Goal: Information Seeking & Learning: Understand process/instructions

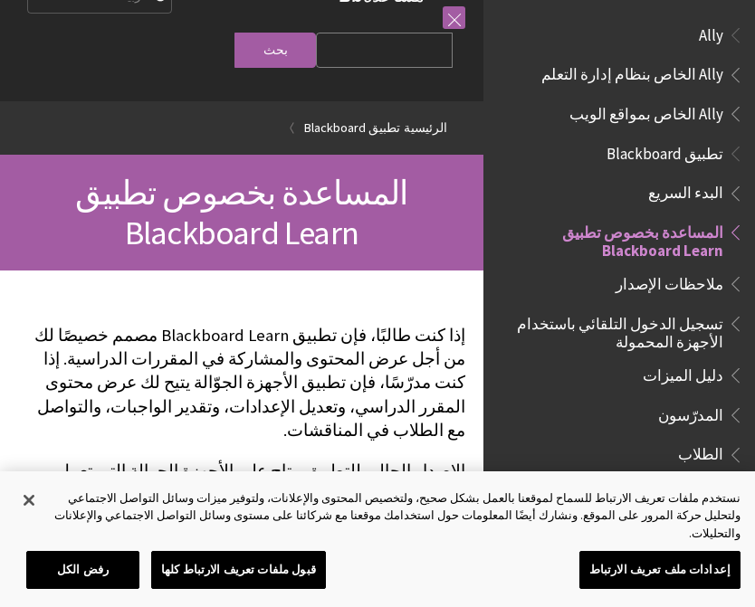
scroll to position [187, 0]
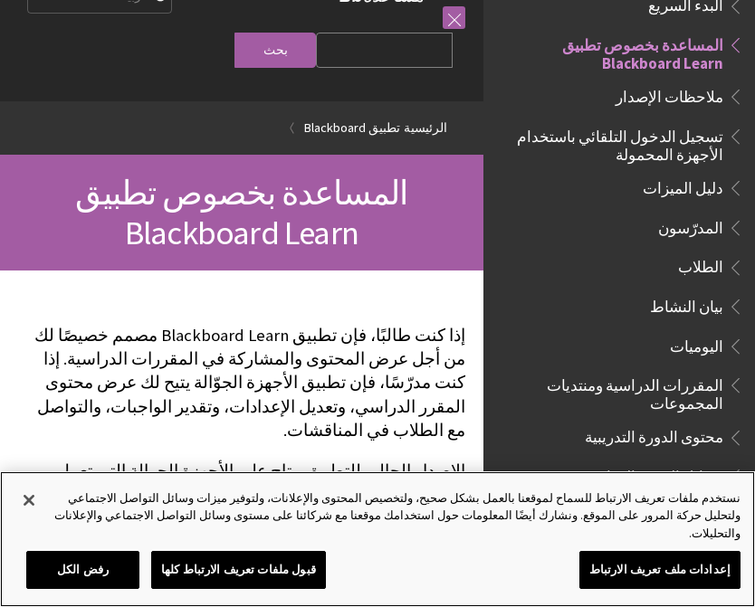
click at [369, 508] on div "نستخدم ملفات تعريف الارتباط للسماح لموقعنا بالعمل بشكل صحيح، ولتخصيص المحتوى وا…" at bounding box center [396, 515] width 688 height 53
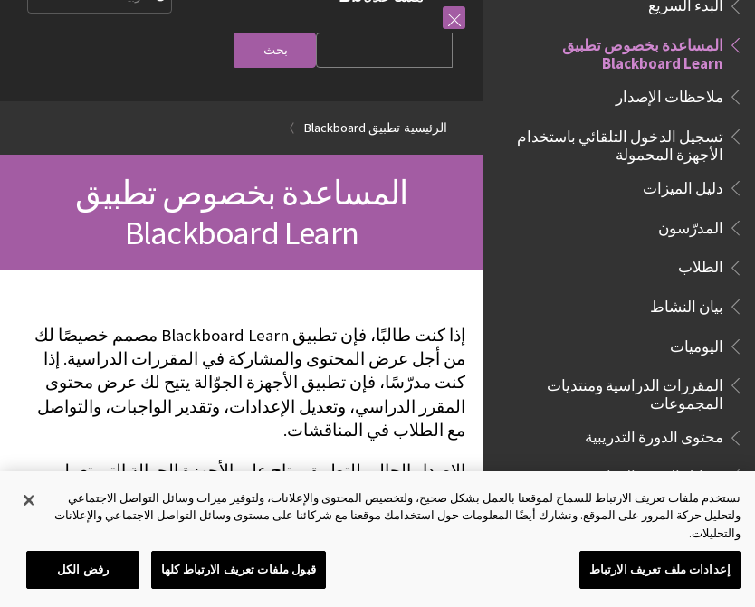
click at [708, 144] on span "تسجيل الدخول التلقائي باستخدام الأجهزة المحمولة" at bounding box center [614, 142] width 218 height 43
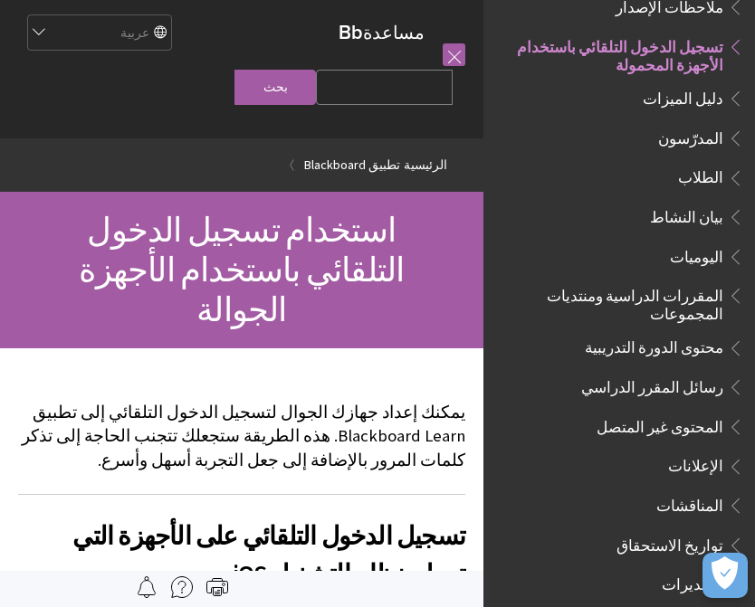
scroll to position [5, 0]
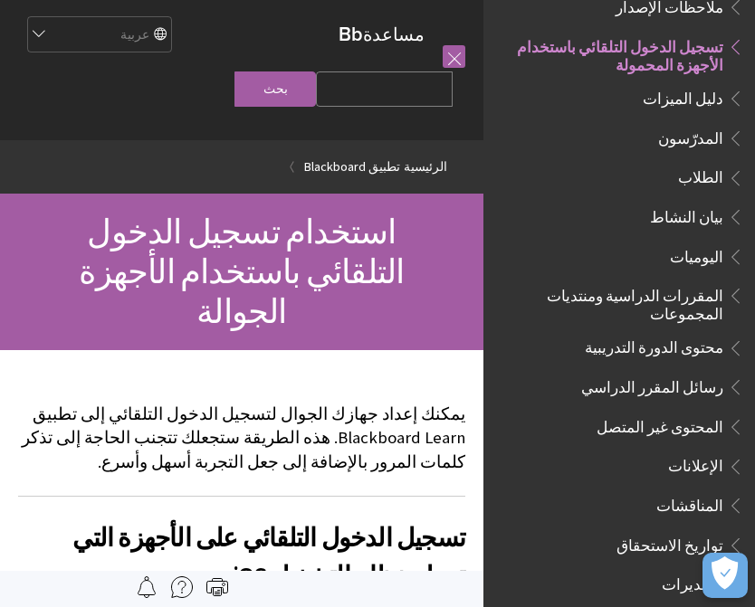
click at [712, 372] on span "رسائل المقرر الدراسي" at bounding box center [652, 384] width 142 height 24
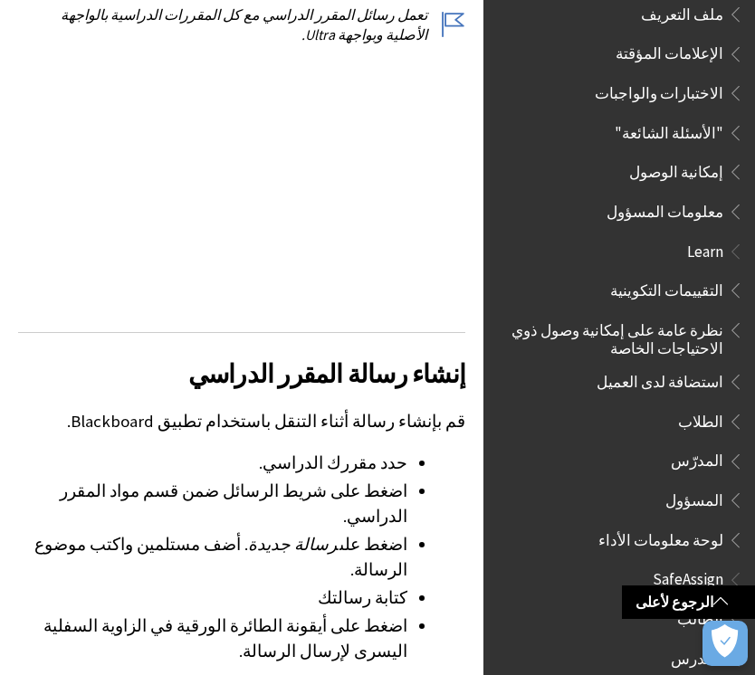
scroll to position [579, 0]
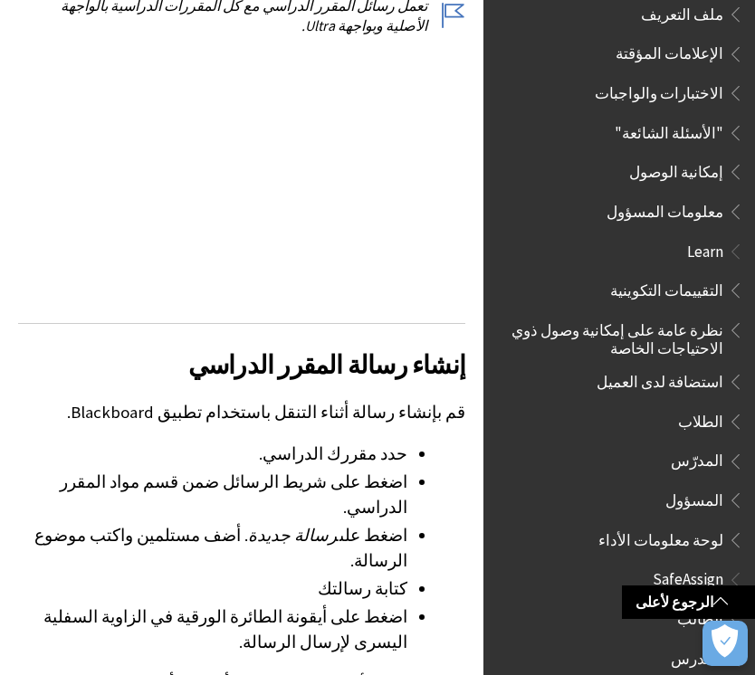
click at [660, 604] on link "الرجوع لأعلى" at bounding box center [688, 601] width 133 height 33
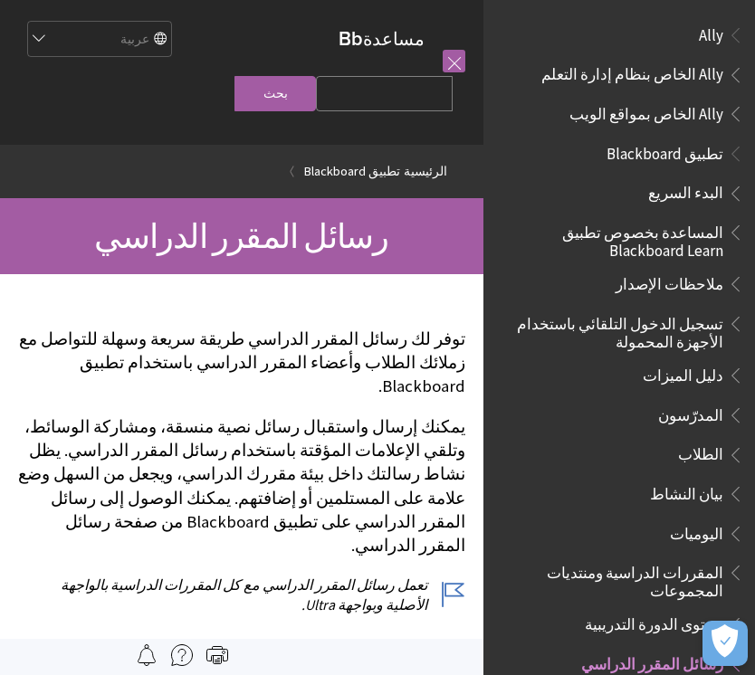
click at [671, 343] on span "تسجيل الدخول التلقائي باستخدام الأجهزة المحمولة" at bounding box center [614, 329] width 218 height 43
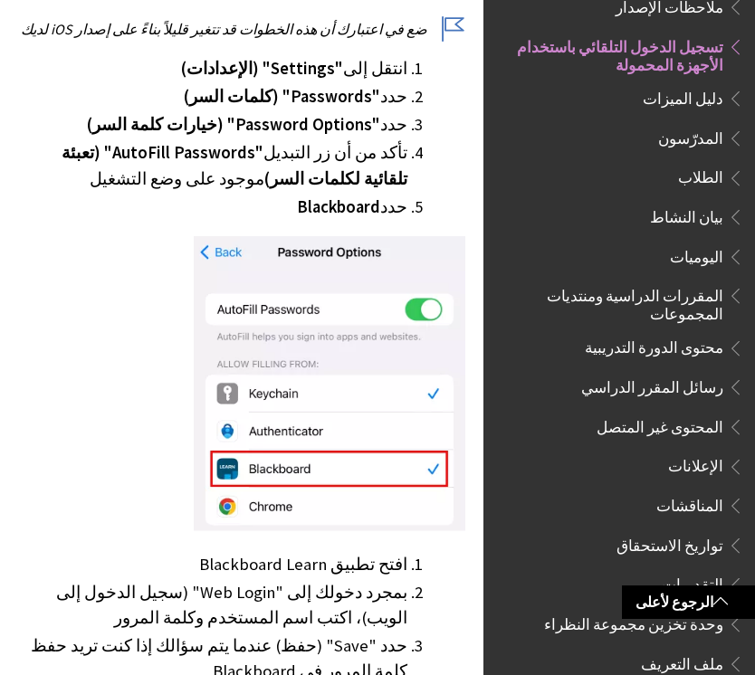
scroll to position [638, 0]
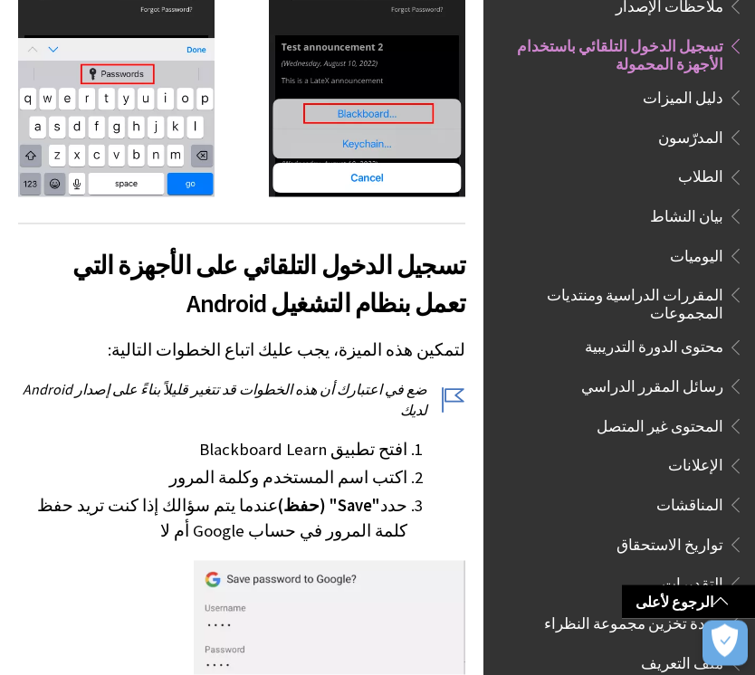
scroll to position [2045, 0]
